Goal: Task Accomplishment & Management: Complete application form

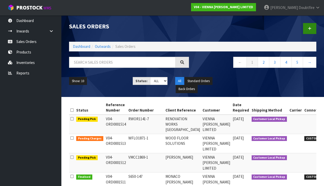
click at [307, 31] on link at bounding box center [309, 28] width 13 height 11
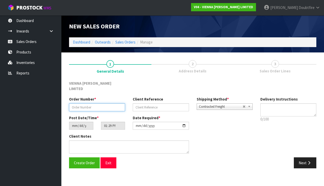
paste input "FXTR1601-14"
type input "FXTR1601-14"
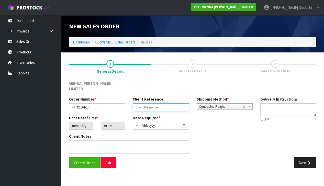
click at [141, 103] on input "text" at bounding box center [161, 107] width 56 height 8
type input "FLOORING XTRA PANELS CONDE"
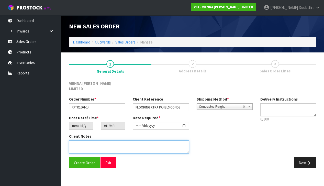
click at [84, 141] on textarea at bounding box center [129, 147] width 120 height 13
type textarea "FLOORING XTRA PANELS CONDE"
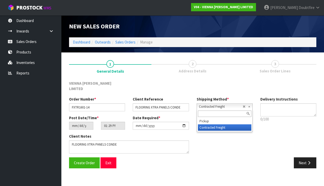
click at [224, 104] on span "Contracted Freight" at bounding box center [221, 107] width 44 height 6
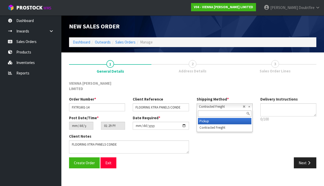
click at [216, 118] on li "Pickup" at bounding box center [225, 121] width 54 height 6
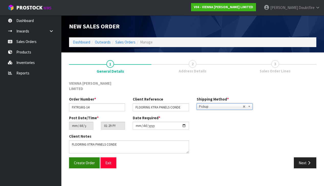
click at [81, 161] on span "Create Order" at bounding box center [84, 163] width 21 height 5
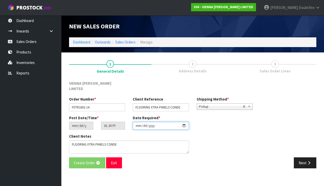
click at [137, 123] on input "[DATE]" at bounding box center [161, 126] width 56 height 8
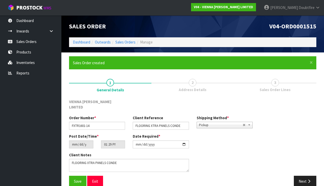
click at [124, 178] on div "Save Exit" at bounding box center [129, 181] width 128 height 11
click at [75, 179] on span "Save" at bounding box center [78, 181] width 8 height 5
click at [77, 179] on span "Save" at bounding box center [78, 181] width 8 height 5
click at [139, 142] on input "[DATE]" at bounding box center [161, 145] width 56 height 8
type input "[DATE]"
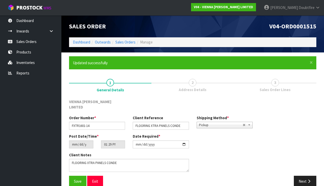
click at [125, 176] on div "Save Exit" at bounding box center [129, 181] width 128 height 11
click at [81, 179] on span "Save" at bounding box center [78, 181] width 8 height 5
click at [305, 176] on button "Next" at bounding box center [305, 181] width 23 height 11
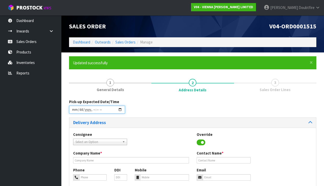
click at [75, 112] on input "datetime-local" at bounding box center [97, 110] width 56 height 8
type input "[DATE]T13:33"
click at [166, 126] on div "Delivery Address" at bounding box center [192, 123] width 247 height 10
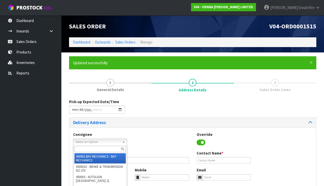
click at [83, 141] on span "Select an Option" at bounding box center [98, 142] width 45 height 6
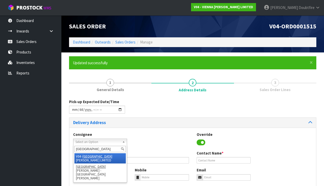
type input "[GEOGRAPHIC_DATA]"
click at [98, 155] on li "V04 - VIENNA [PERSON_NAME] LIMITED" at bounding box center [100, 158] width 51 height 10
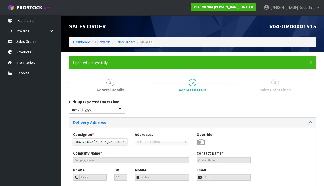
type input "VIENNA [PERSON_NAME] LIMITED"
type input "[PERSON_NAME]"
type input "[PHONE_NUMBER]"
type input "[PERSON_NAME][EMAIL_ADDRESS][DOMAIN_NAME]"
type input "2 ROXBURGH ST"
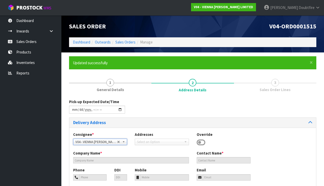
type input "1023"
type input "[GEOGRAPHIC_DATA]"
type input "NEWMARKET"
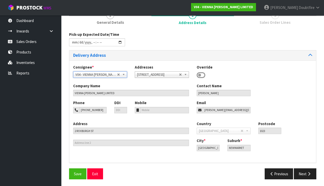
scroll to position [67, 0]
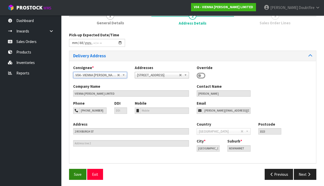
click at [77, 173] on span "Save" at bounding box center [78, 174] width 8 height 5
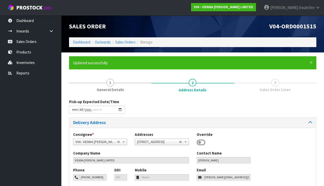
type input "[DATE]T13:33"
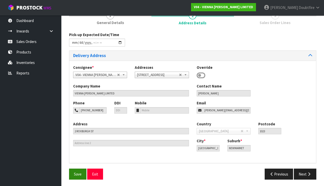
scroll to position [67, 0]
click at [73, 175] on button "Save" at bounding box center [77, 174] width 17 height 11
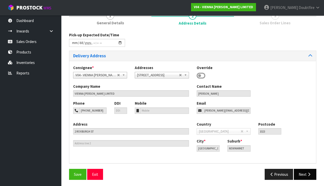
click at [308, 174] on icon "button" at bounding box center [309, 175] width 5 height 4
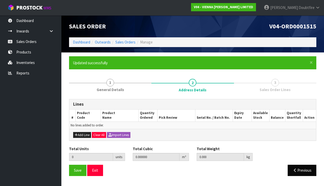
scroll to position [0, 0]
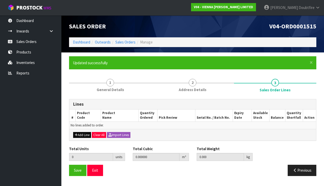
click at [83, 133] on button "Add Line" at bounding box center [82, 135] width 18 height 6
type input "0"
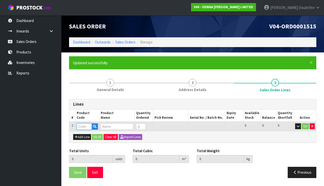
click at [79, 127] on input "text" at bounding box center [84, 126] width 15 height 6
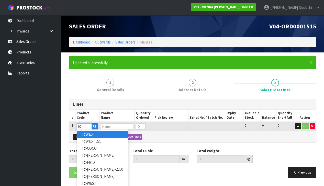
type input "I"
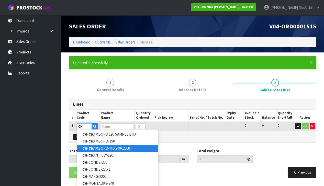
type input "CH"
click at [90, 148] on strong "CH" at bounding box center [91, 148] width 5 height 5
type input "CH-CHAMBORD-ML-240X2200"
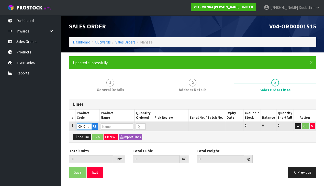
type input "0.000000"
type input "0.000"
type input "CHATEAU FRENCH OAK CHAMBORD UV LACQUER MICRO BEVEL (3.168)"
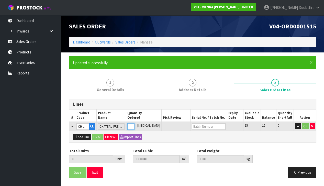
type input "1"
type input "0.05525"
type input "33"
click at [135, 124] on input "1" at bounding box center [131, 126] width 7 height 6
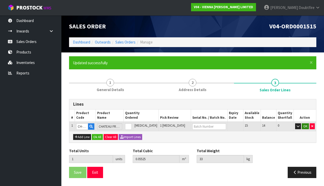
click at [306, 125] on button "OK" at bounding box center [305, 126] width 7 height 6
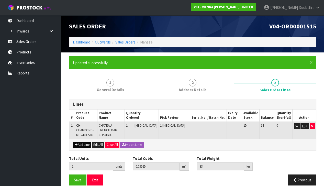
click at [83, 144] on button "Add Line" at bounding box center [82, 145] width 18 height 6
type input "0"
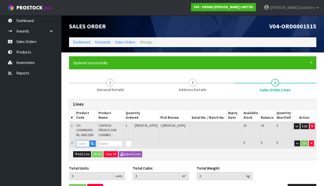
click at [83, 142] on input "text" at bounding box center [83, 144] width 14 height 6
type input "CH"
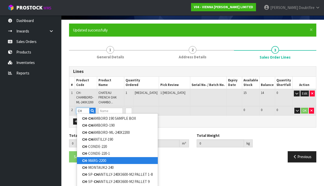
scroll to position [32, 0]
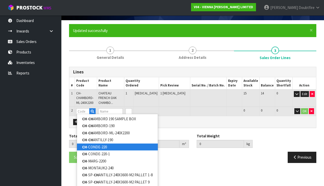
click at [93, 145] on link "CH -CONDE-220" at bounding box center [117, 147] width 81 height 7
type input "CH-CONDE-220"
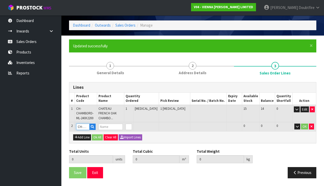
scroll to position [15, 0]
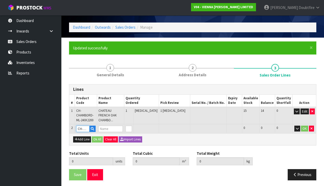
type input "1"
type input "0.05525"
type input "33"
type input "CHATEAU FRENCH OAK CONDE XML MICRO BEVEL 220W"
type input "0"
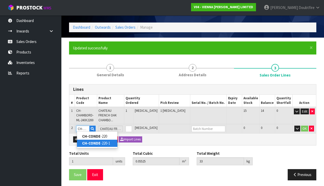
type input "CH-CONDE"
type input "0"
click at [97, 143] on strong "CH-CONDE" at bounding box center [91, 143] width 18 height 5
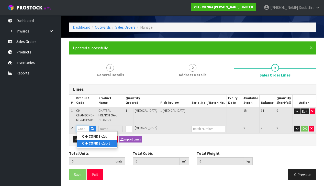
type input "CH-CONDE-220-1"
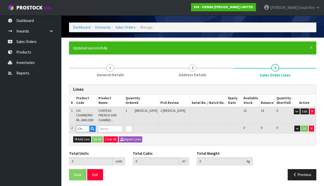
type input "1"
type input "0.05525"
type input "33"
type input "CHATEAU FRENCH OAK CONDE XML MICRO BEVEL 220W"
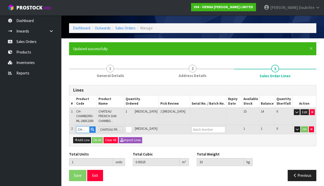
scroll to position [13, 0]
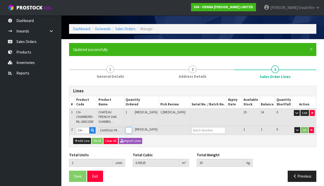
type input "1"
type input "2"
type input "0.1105"
type input "63"
click at [132, 128] on input "1" at bounding box center [129, 130] width 6 height 6
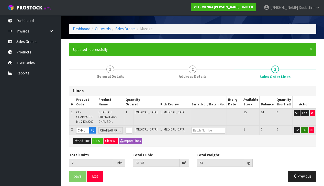
click at [306, 128] on button "OK" at bounding box center [304, 130] width 7 height 6
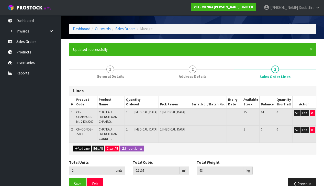
click at [82, 146] on button "Add Line" at bounding box center [82, 149] width 18 height 6
type input "0"
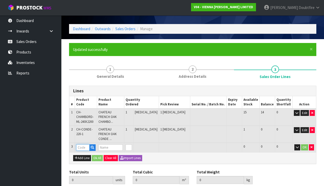
click at [79, 144] on input "text" at bounding box center [83, 147] width 14 height 6
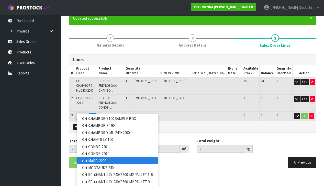
scroll to position [44, 0]
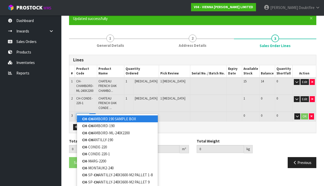
type input "C"
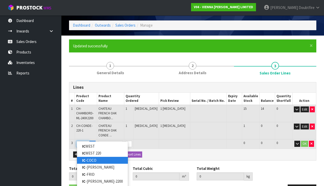
scroll to position [17, 0]
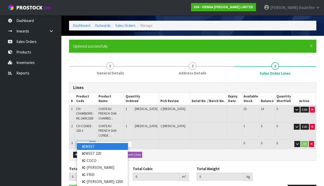
type input "I"
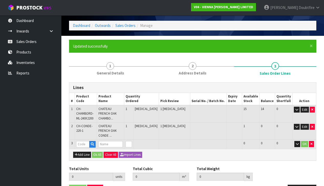
click at [117, 140] on td at bounding box center [110, 144] width 27 height 9
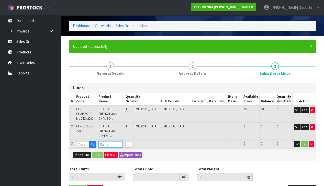
click at [117, 141] on input "text" at bounding box center [111, 144] width 24 height 6
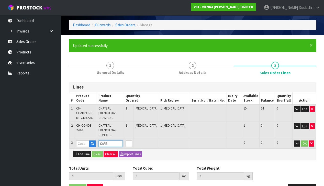
scroll to position [16, 0]
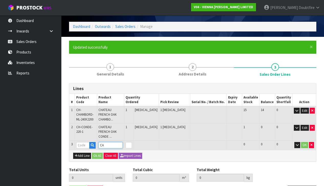
type input "C"
click at [94, 144] on icon "button" at bounding box center [92, 145] width 3 height 3
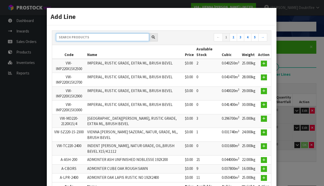
click at [77, 36] on input "text" at bounding box center [102, 37] width 93 height 8
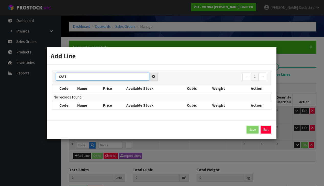
type input "CAFE"
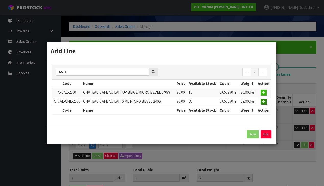
click at [265, 102] on icon "button" at bounding box center [264, 101] width 3 height 3
type input "2"
type input "0.1105"
type input "63"
type input "C-CAL-XML-2200"
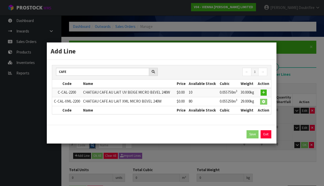
type input "CHATEAU CAFE AU LAIT XML MICRO BEVEL 240W"
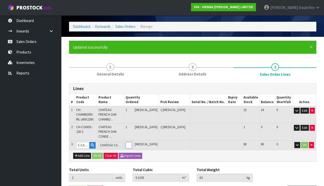
type input "1"
type input "3"
type input "0.16575"
type input "92"
click at [132, 142] on input "1" at bounding box center [129, 145] width 6 height 6
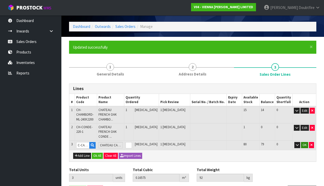
click at [305, 142] on button "OK" at bounding box center [304, 145] width 7 height 6
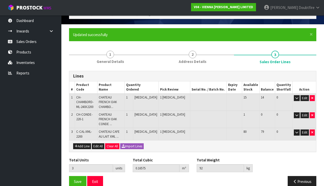
scroll to position [30, 0]
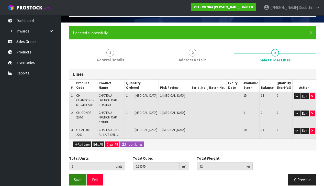
click at [79, 177] on span "Save" at bounding box center [78, 179] width 8 height 5
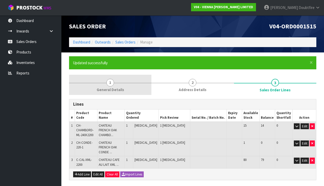
scroll to position [0, 0]
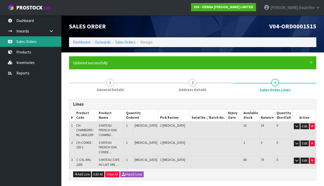
click at [26, 44] on link "Sales Orders" at bounding box center [30, 41] width 61 height 11
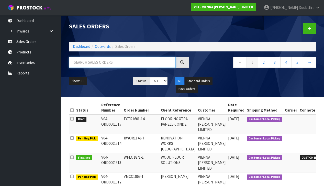
click at [100, 61] on input "text" at bounding box center [122, 62] width 107 height 11
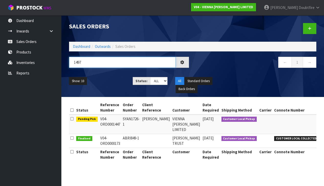
type input "1497"
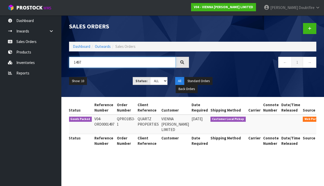
scroll to position [0, 8]
click at [324, 120] on icon at bounding box center [331, 120] width 4 height 3
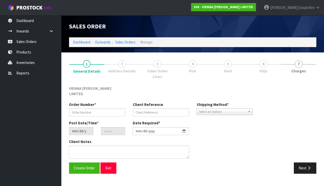
type input "QPRO1853-1"
type input "QUARTZ PROPERTIES"
type input "[DATE]"
type input "13:30:00.000"
type input "[DATE]"
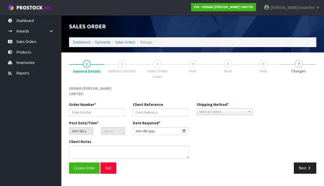
type textarea "QUARTZ PROPERTIES"
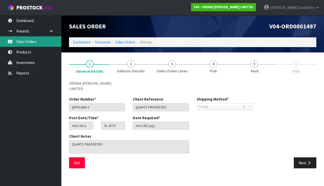
click at [27, 41] on link "Sales Orders" at bounding box center [30, 41] width 61 height 11
